Goal: Check status: Check status

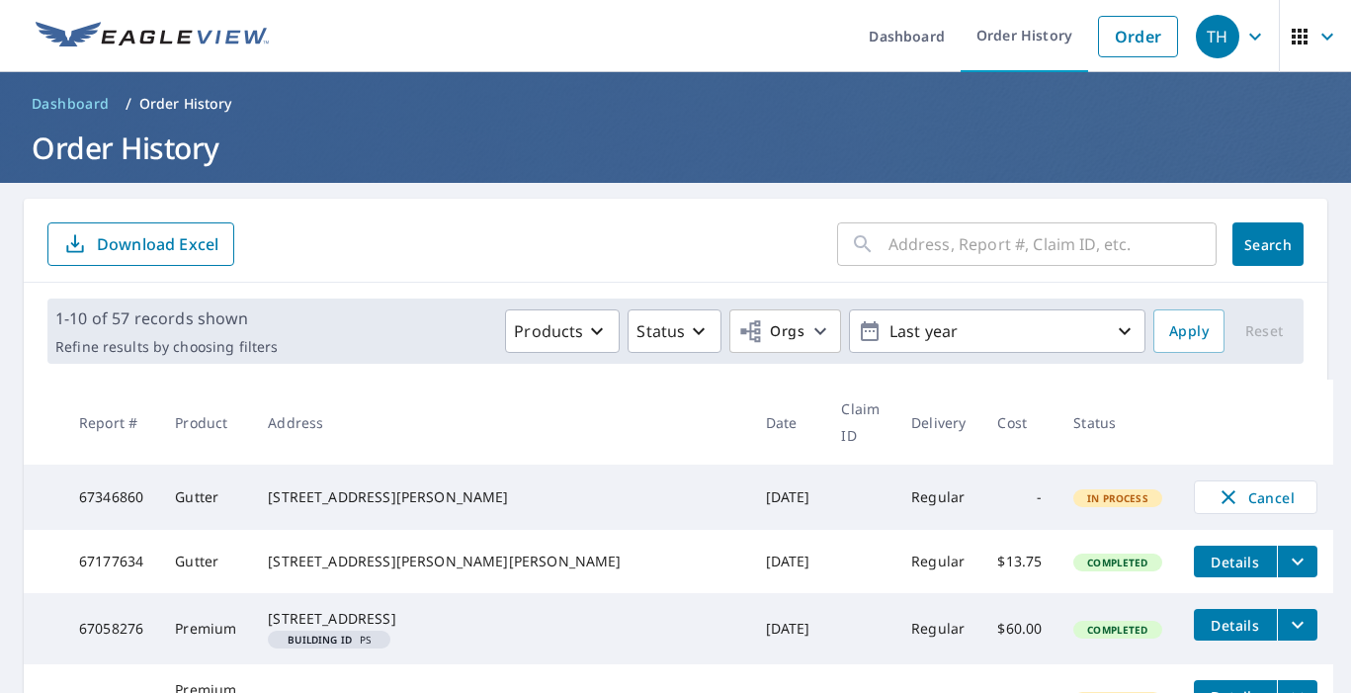
click at [750, 465] on td "[DATE]" at bounding box center [788, 497] width 76 height 65
drag, startPoint x: 1042, startPoint y: 471, endPoint x: 1107, endPoint y: 471, distance: 65.2
click at [1107, 491] on span "In Process" at bounding box center [1118, 498] width 85 height 14
